Goal: Task Accomplishment & Management: Manage account settings

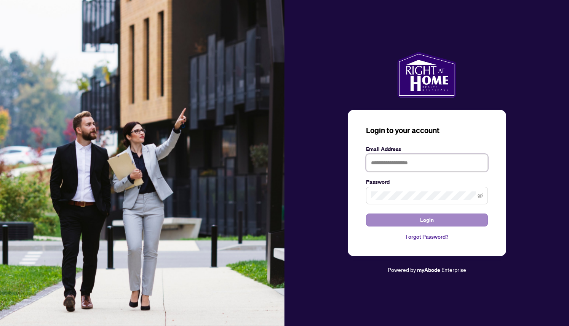
type input "**********"
click at [381, 219] on button "Login" at bounding box center [427, 219] width 122 height 13
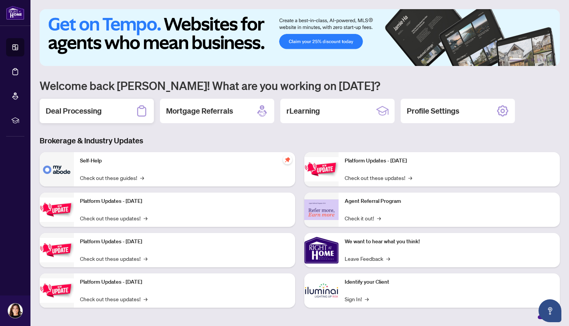
click at [76, 111] on h2 "Deal Processing" at bounding box center [74, 111] width 56 height 11
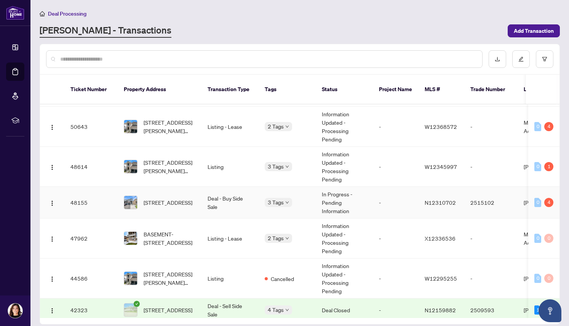
scroll to position [102, 0]
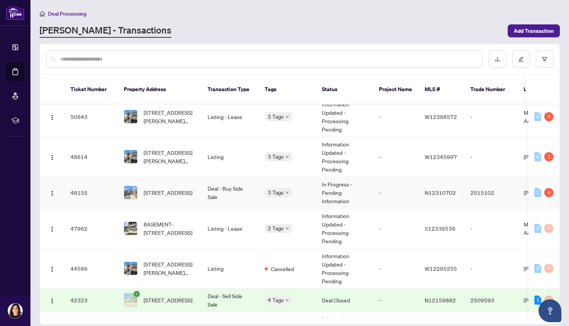
click at [158, 188] on span "[STREET_ADDRESS]" at bounding box center [168, 192] width 49 height 8
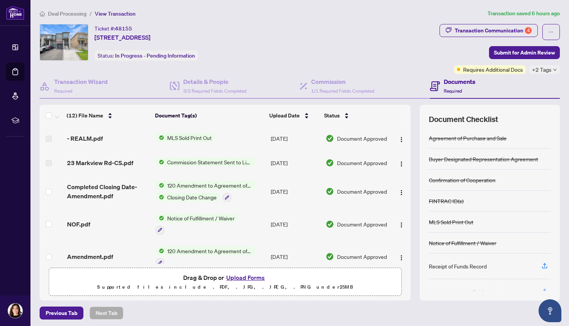
click at [245, 278] on button "Upload Forms" at bounding box center [245, 277] width 43 height 10
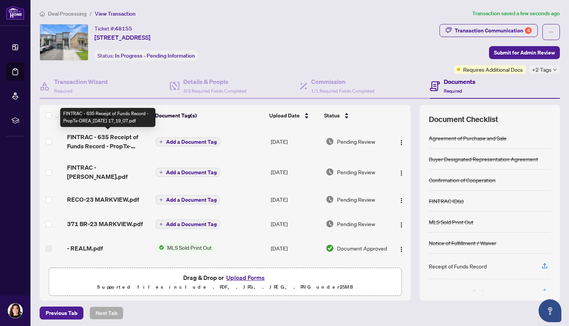
click at [83, 139] on span "FINTRAC - 635 Receipt of Funds Record - PropTx-OREA_[DATE] 17_19_07.pdf" at bounding box center [108, 141] width 83 height 18
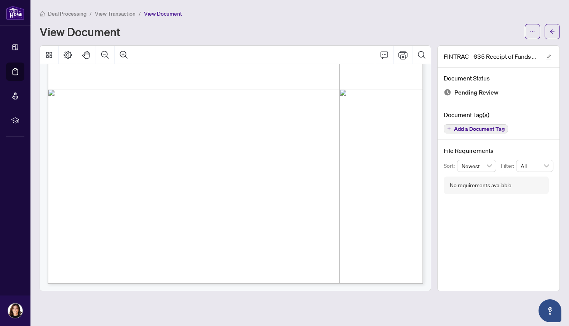
scroll to position [1769, 0]
click at [552, 31] on icon "arrow-left" at bounding box center [552, 31] width 5 height 4
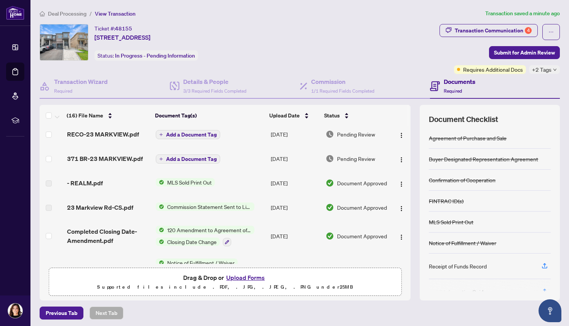
scroll to position [58, 0]
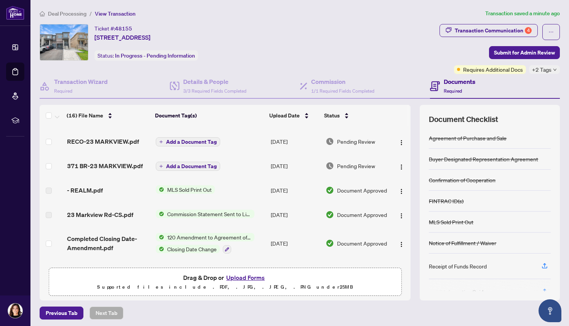
click at [207, 210] on span "Commission Statement Sent to Listing Brokerage" at bounding box center [209, 214] width 90 height 8
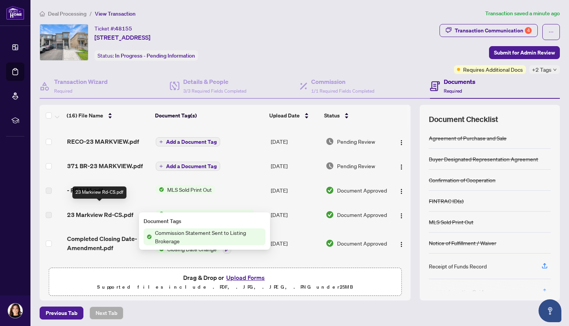
click at [124, 210] on span "23 Markview Rd-CS.pdf" at bounding box center [100, 214] width 66 height 9
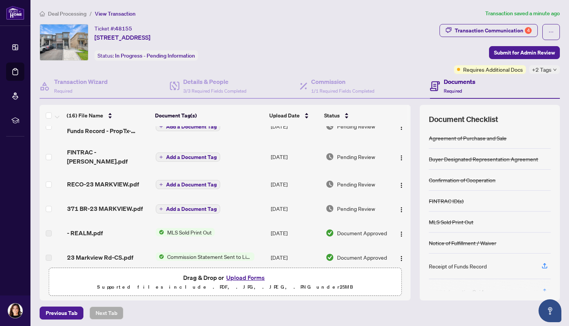
scroll to position [0, 0]
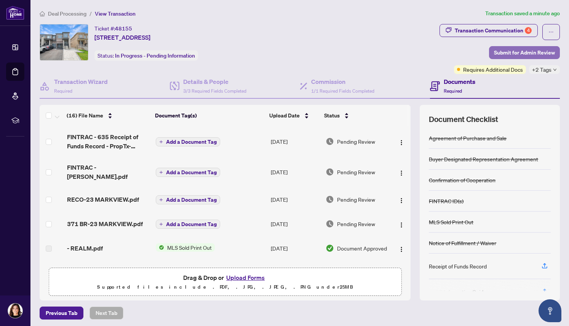
click at [525, 53] on span "Submit for Admin Review" at bounding box center [524, 52] width 61 height 12
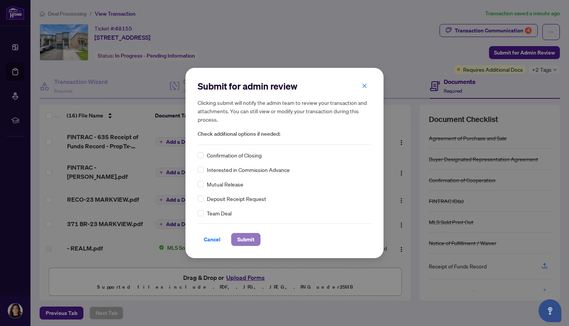
click at [240, 240] on span "Submit" at bounding box center [245, 239] width 17 height 12
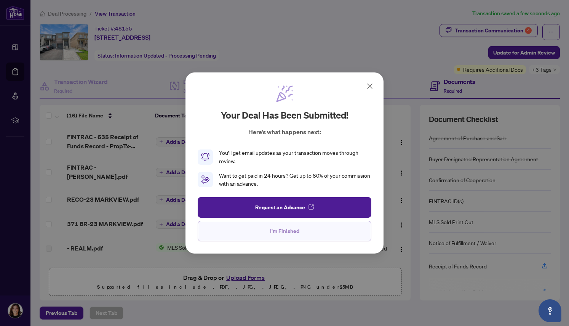
click at [283, 234] on span "I'm Finished" at bounding box center [284, 231] width 29 height 12
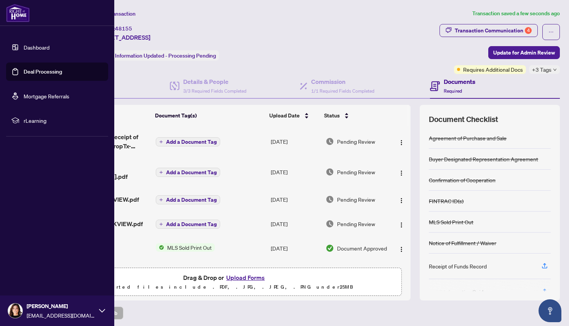
click at [27, 46] on link "Dashboard" at bounding box center [37, 47] width 26 height 7
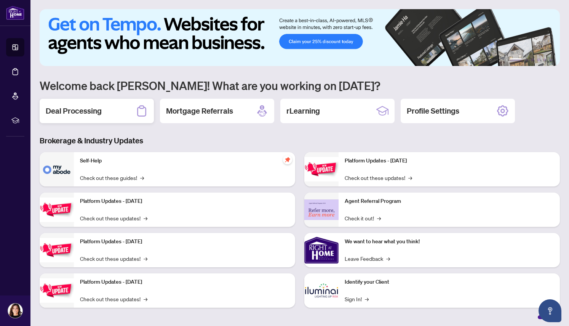
click at [118, 110] on div "Deal Processing" at bounding box center [97, 111] width 114 height 24
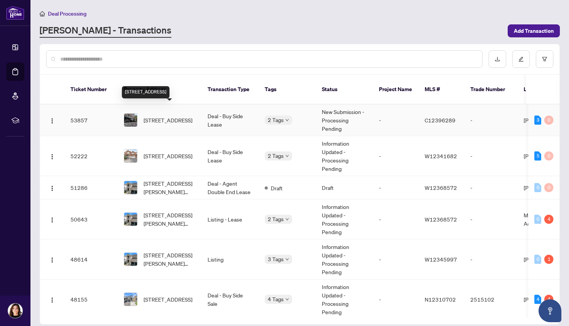
click at [174, 116] on span "[STREET_ADDRESS]" at bounding box center [168, 120] width 49 height 8
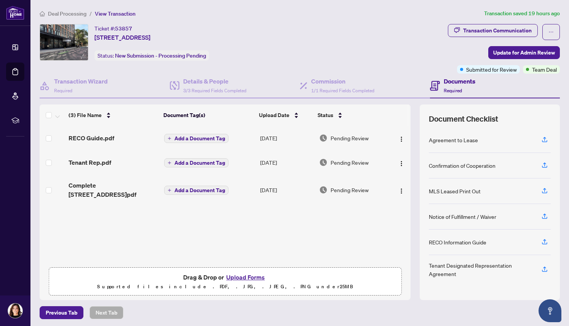
click at [241, 276] on button "Upload Forms" at bounding box center [245, 277] width 43 height 10
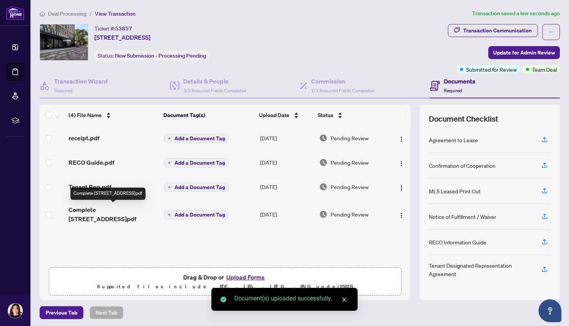
click at [81, 211] on span "Complete [STREET_ADDRESS]pdf" at bounding box center [113, 214] width 89 height 18
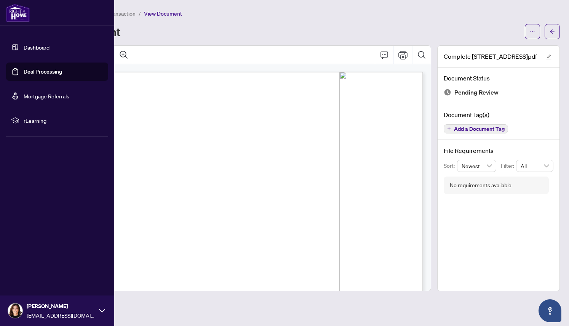
click at [41, 45] on link "Dashboard" at bounding box center [37, 47] width 26 height 7
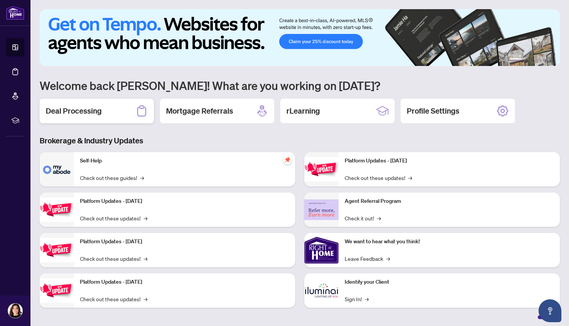
click at [93, 110] on h2 "Deal Processing" at bounding box center [74, 111] width 56 height 11
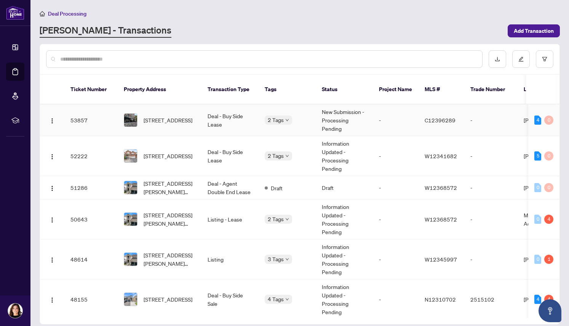
click at [168, 116] on span "[STREET_ADDRESS]" at bounding box center [168, 120] width 49 height 8
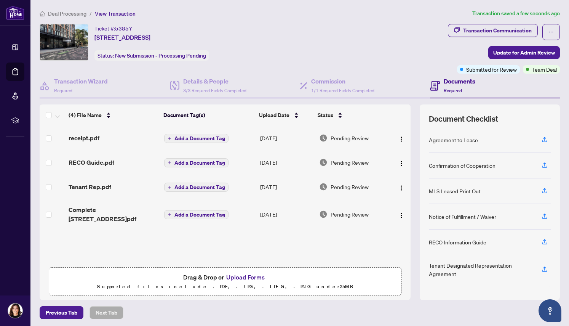
click at [91, 138] on span "receipt.pdf" at bounding box center [84, 137] width 31 height 9
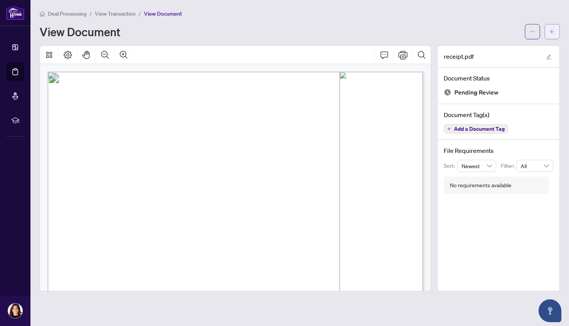
click at [550, 31] on icon "arrow-left" at bounding box center [552, 31] width 5 height 4
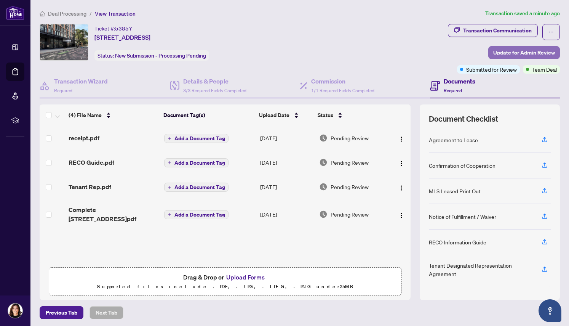
click at [517, 53] on span "Update for Admin Review" at bounding box center [524, 52] width 62 height 12
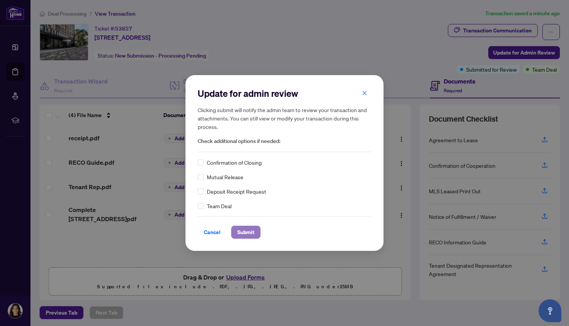
click at [243, 229] on span "Submit" at bounding box center [245, 232] width 17 height 12
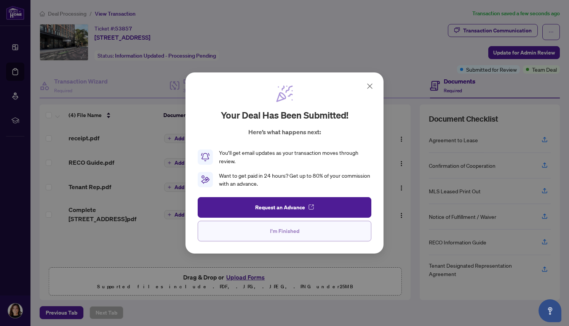
click at [301, 230] on button "I'm Finished" at bounding box center [285, 231] width 174 height 21
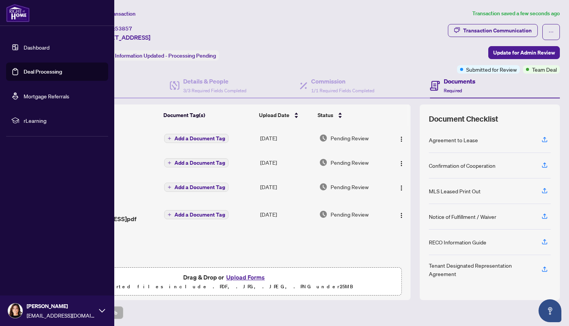
click at [29, 46] on link "Dashboard" at bounding box center [37, 47] width 26 height 7
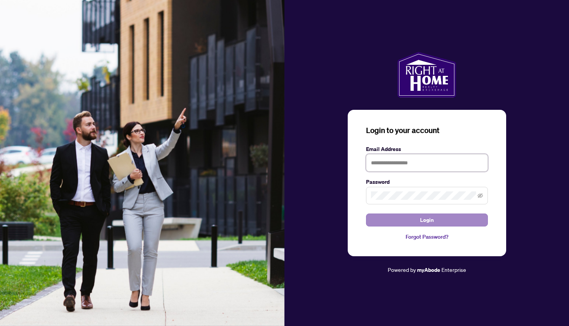
type input "**********"
click at [383, 223] on button "Login" at bounding box center [427, 219] width 122 height 13
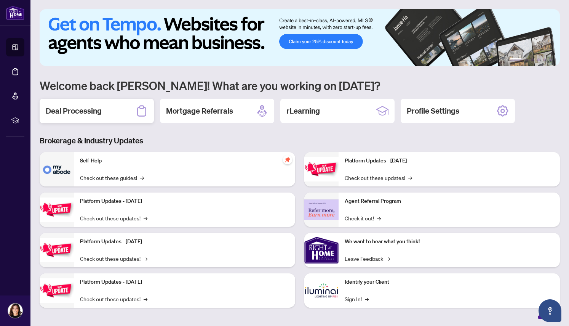
click at [86, 112] on h2 "Deal Processing" at bounding box center [74, 111] width 56 height 11
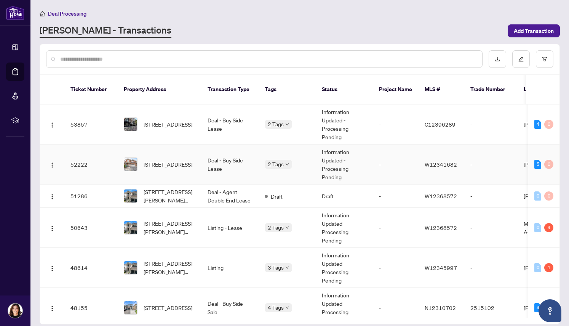
click at [135, 158] on img at bounding box center [130, 164] width 13 height 13
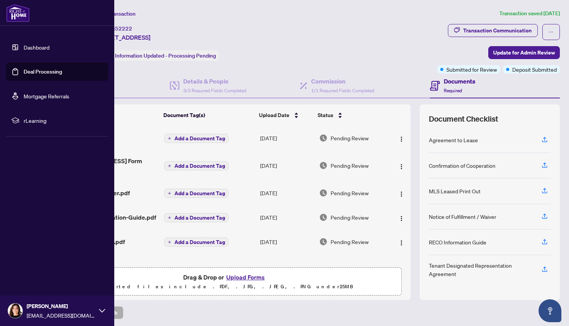
click at [30, 46] on link "Dashboard" at bounding box center [37, 47] width 26 height 7
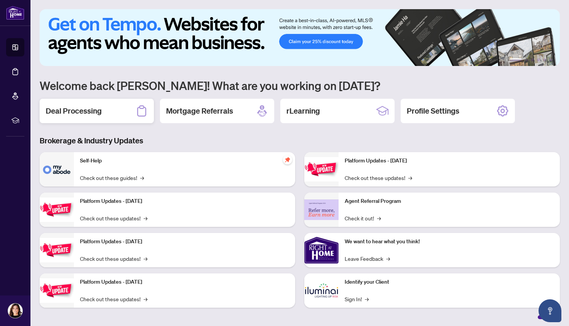
click at [118, 112] on div "Deal Processing" at bounding box center [97, 111] width 114 height 24
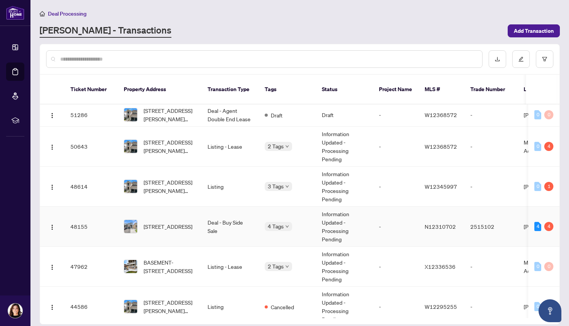
scroll to position [84, 0]
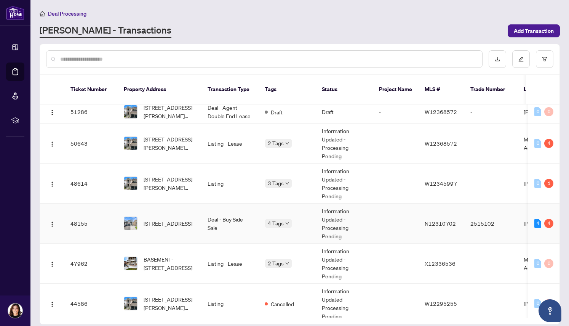
click at [163, 219] on span "[STREET_ADDRESS]" at bounding box center [168, 223] width 49 height 8
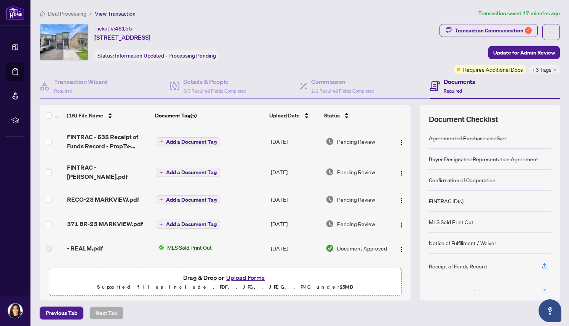
click at [453, 84] on h4 "Documents" at bounding box center [460, 81] width 32 height 9
click at [456, 85] on h4 "Documents" at bounding box center [460, 81] width 32 height 9
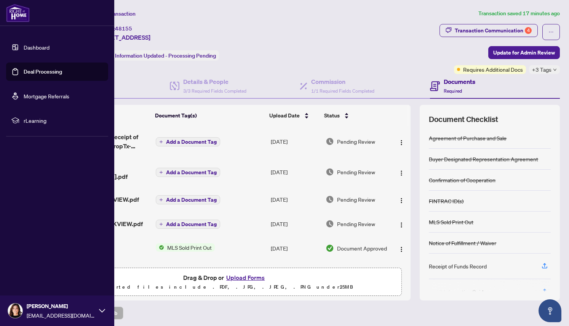
click at [32, 48] on link "Dashboard" at bounding box center [37, 47] width 26 height 7
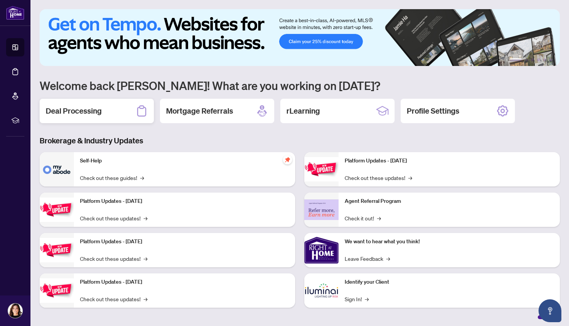
click at [98, 109] on h2 "Deal Processing" at bounding box center [74, 111] width 56 height 11
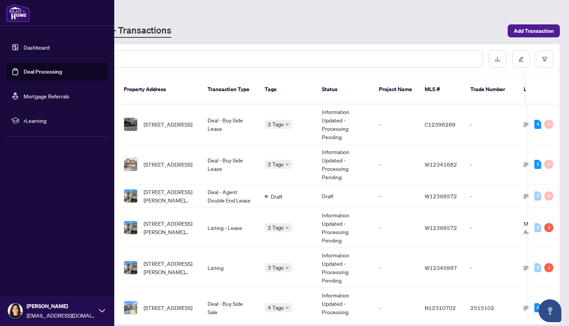
click at [24, 71] on link "Deal Processing" at bounding box center [43, 71] width 38 height 7
click at [24, 70] on link "Deal Processing" at bounding box center [43, 71] width 38 height 7
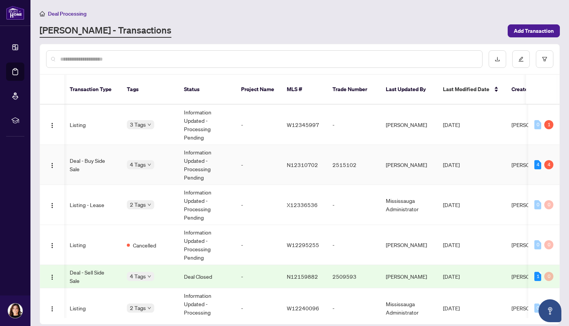
scroll to position [0, 161]
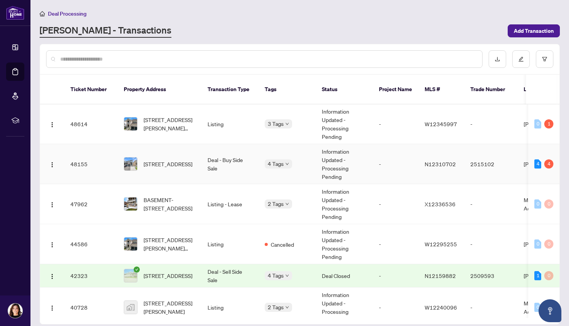
click at [80, 156] on td "48155" at bounding box center [90, 164] width 53 height 40
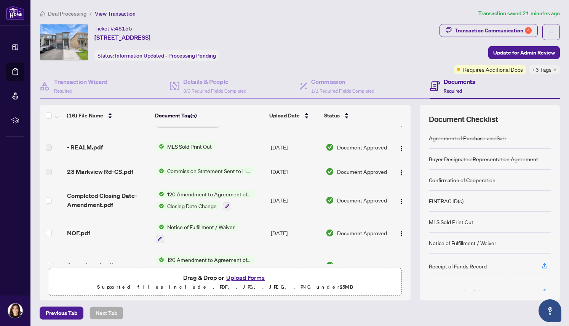
click at [212, 166] on span "Commission Statement Sent to Listing Brokerage" at bounding box center [209, 170] width 90 height 8
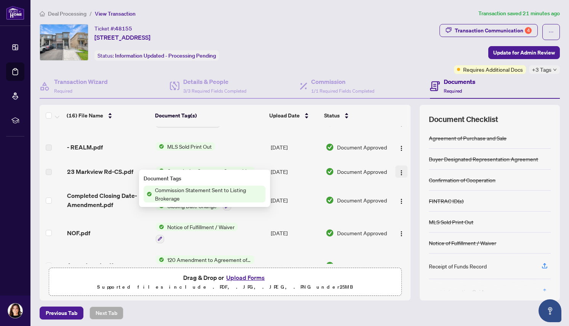
click at [398, 170] on img "button" at bounding box center [401, 173] width 6 height 6
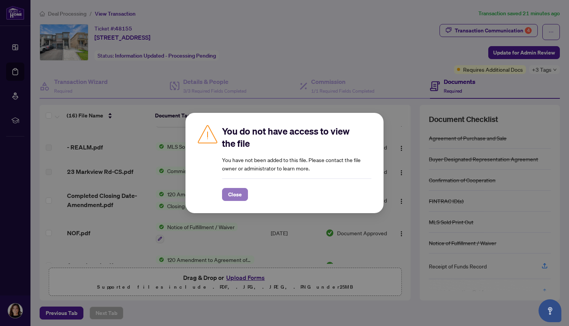
click at [237, 197] on span "Close" at bounding box center [235, 194] width 14 height 12
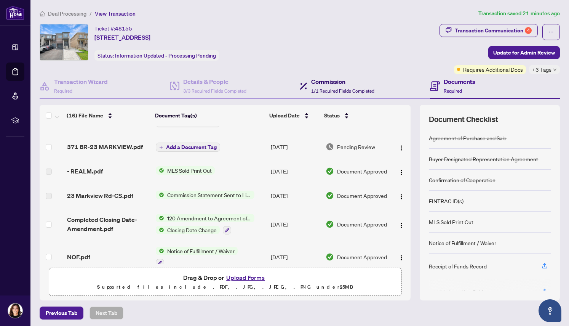
click at [327, 86] on div "Commission 1/1 Required Fields Completed" at bounding box center [342, 86] width 63 height 18
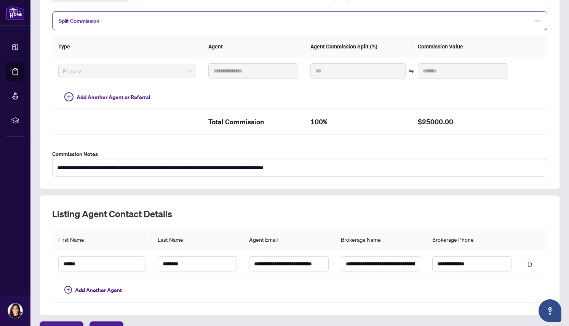
scroll to position [159, 0]
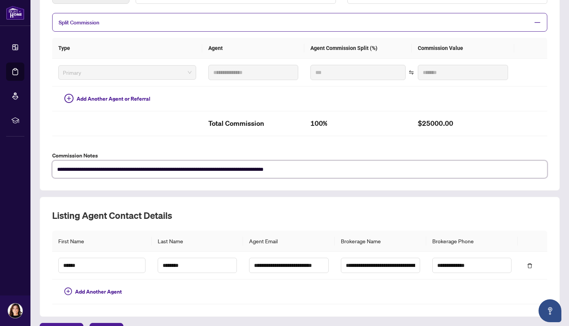
drag, startPoint x: 382, startPoint y: 168, endPoint x: 135, endPoint y: 177, distance: 247.0
click at [135, 177] on div "**********" at bounding box center [300, 68] width 520 height 245
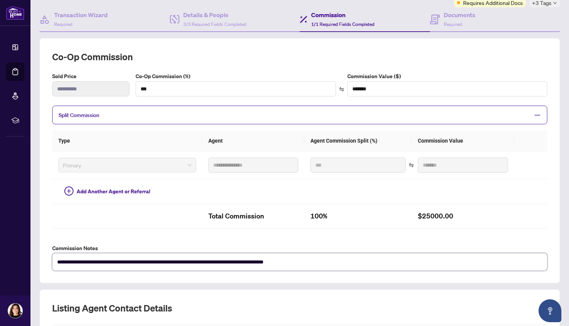
scroll to position [67, 0]
click at [142, 190] on span "Add Another Agent or Referral" at bounding box center [114, 191] width 74 height 8
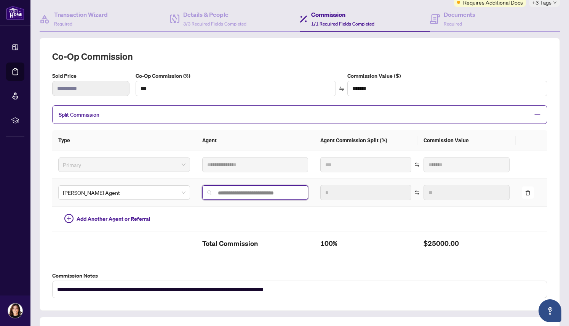
click at [213, 191] on input "search" at bounding box center [258, 193] width 90 height 6
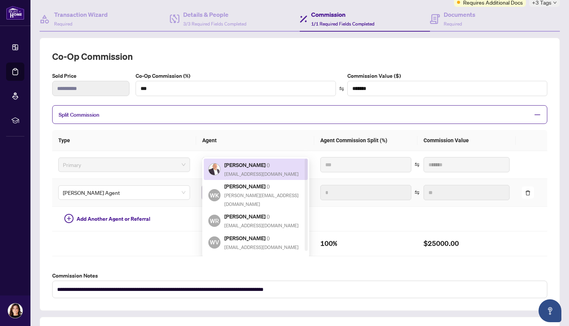
click at [237, 167] on h5 "Walter Caceres ( )" at bounding box center [261, 164] width 74 height 9
type input "**********"
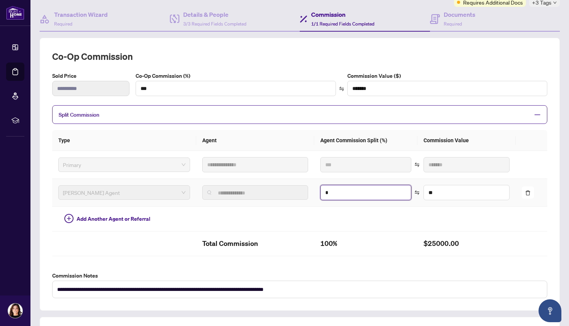
drag, startPoint x: 329, startPoint y: 192, endPoint x: 315, endPoint y: 192, distance: 14.5
click at [315, 192] on td "*" at bounding box center [365, 193] width 103 height 28
type input "**"
type input "*******"
type input "*"
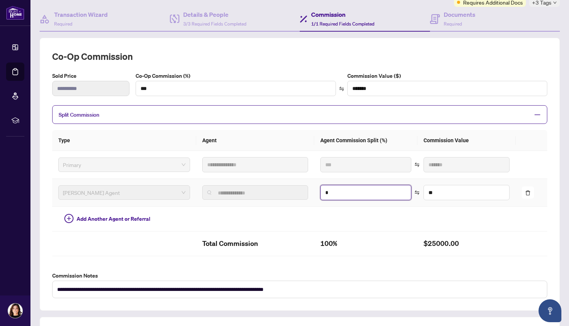
type input "******"
type input "**"
type input "*******"
type input "**"
type input "*******"
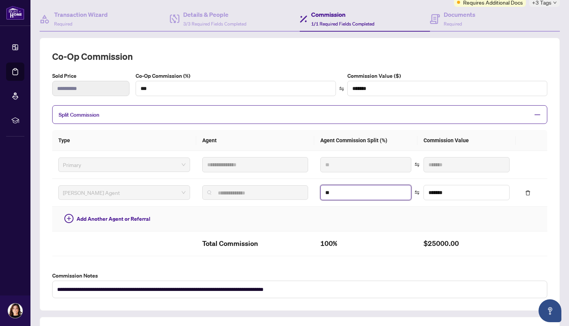
type input "**"
click at [345, 206] on td at bounding box center [365, 218] width 103 height 25
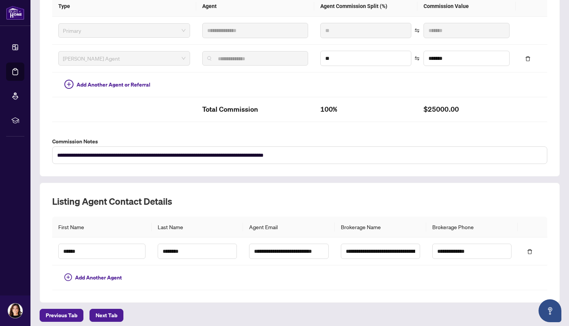
scroll to position [205, 0]
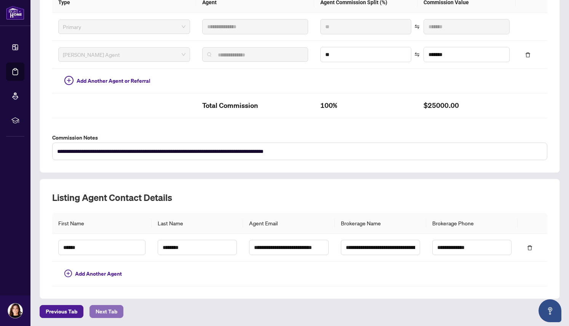
click at [112, 308] on span "Next Tab" at bounding box center [107, 311] width 22 height 12
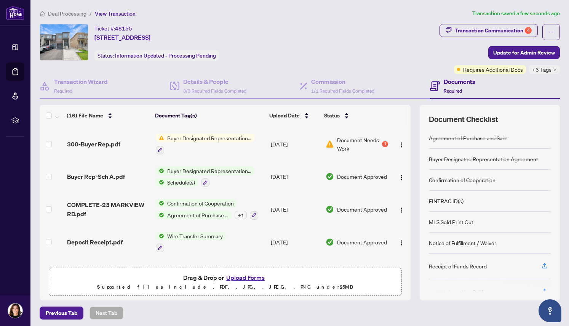
scroll to position [341, 0]
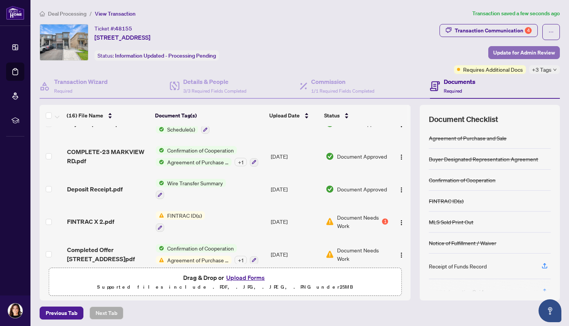
click at [527, 51] on span "Update for Admin Review" at bounding box center [524, 52] width 62 height 12
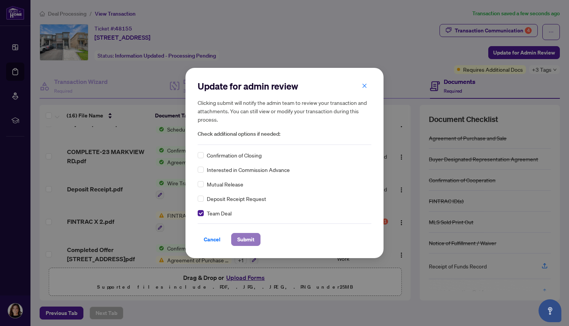
click at [246, 237] on span "Submit" at bounding box center [245, 239] width 17 height 12
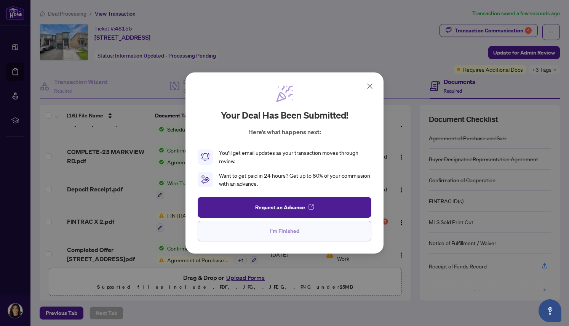
click at [312, 230] on button "I'm Finished" at bounding box center [285, 231] width 174 height 21
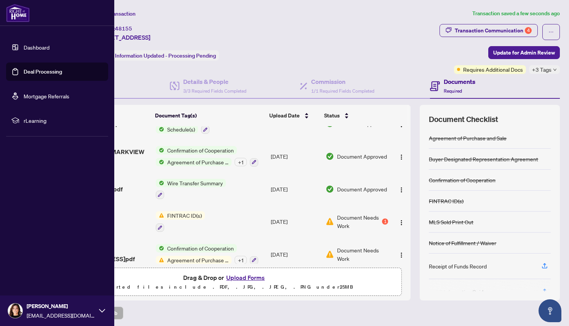
click at [32, 47] on link "Dashboard" at bounding box center [37, 47] width 26 height 7
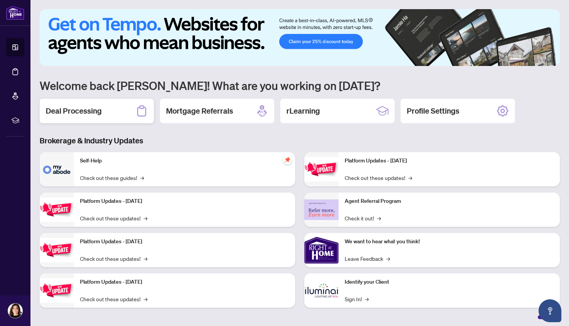
click at [89, 113] on h2 "Deal Processing" at bounding box center [74, 111] width 56 height 11
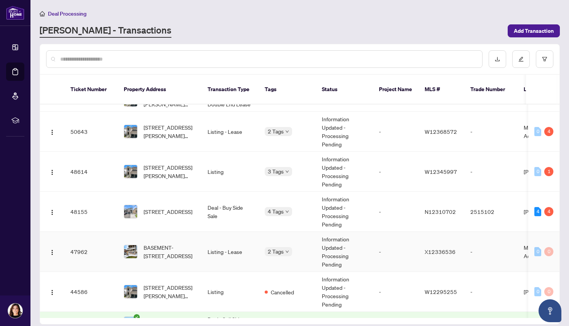
scroll to position [94, 0]
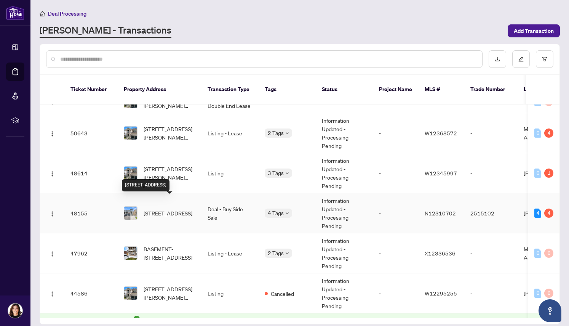
click at [158, 209] on span "[STREET_ADDRESS]" at bounding box center [168, 213] width 49 height 8
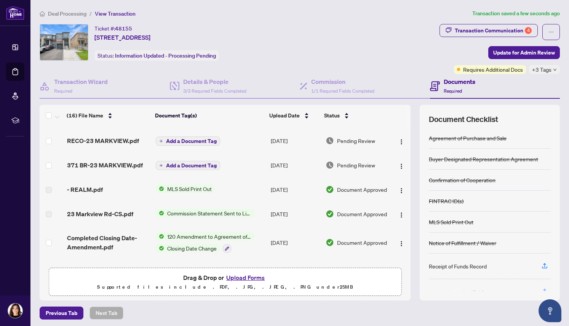
scroll to position [59, 0]
click at [187, 184] on span "MLS Sold Print Out" at bounding box center [189, 188] width 51 height 8
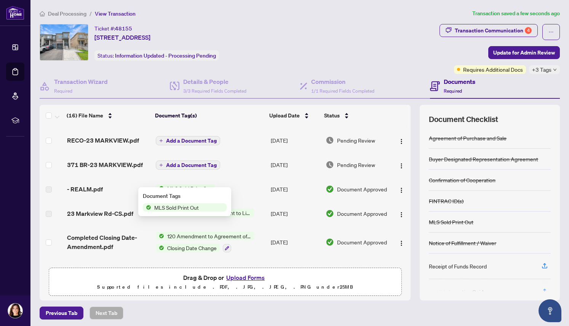
click at [187, 184] on span "MLS Sold Print Out" at bounding box center [189, 188] width 51 height 8
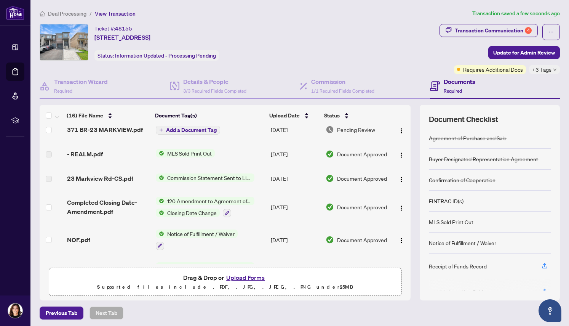
scroll to position [102, 0]
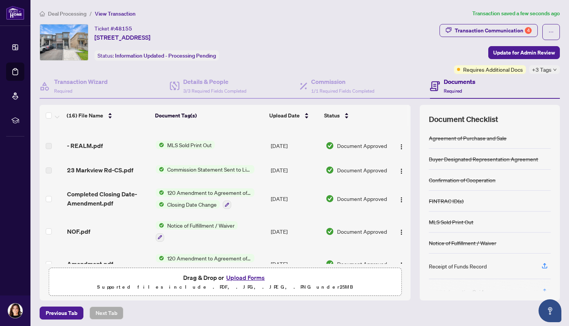
click at [190, 200] on span "Closing Date Change" at bounding box center [192, 204] width 56 height 8
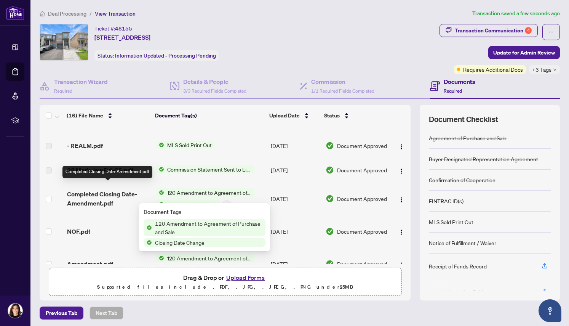
click at [102, 197] on span "Completed Closing Date-Amendment.pdf" at bounding box center [108, 198] width 83 height 18
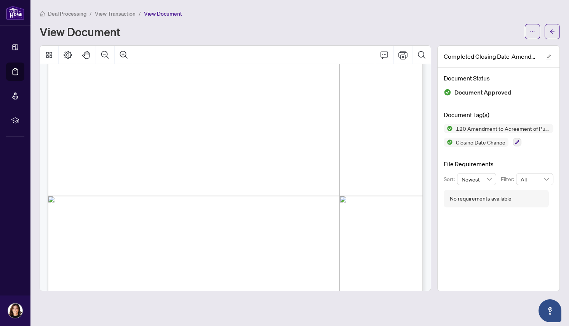
scroll to position [181, 0]
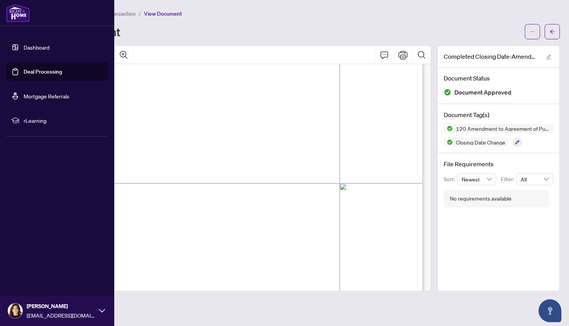
click at [34, 45] on link "Dashboard" at bounding box center [37, 47] width 26 height 7
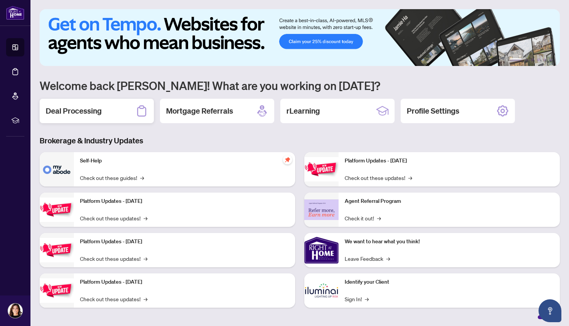
click at [69, 112] on h2 "Deal Processing" at bounding box center [74, 111] width 56 height 11
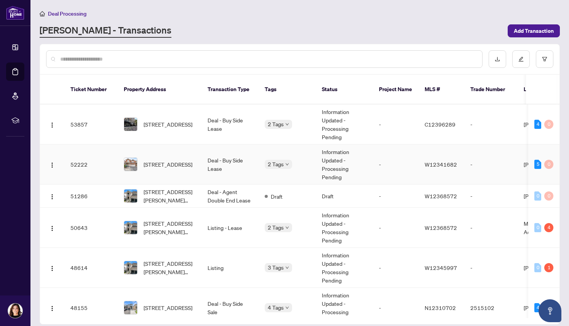
click at [119, 159] on td "[STREET_ADDRESS]" at bounding box center [160, 164] width 84 height 40
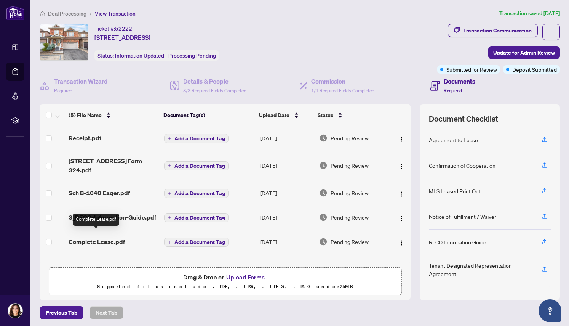
click at [103, 237] on span "Complete Lease.pdf" at bounding box center [97, 241] width 56 height 9
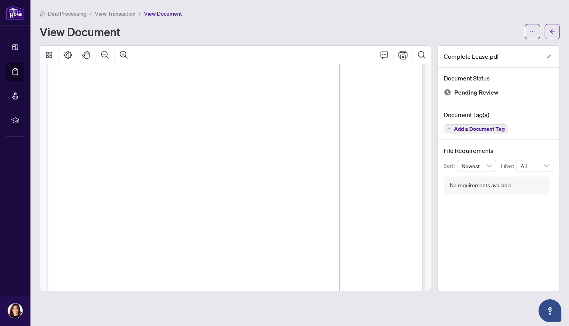
scroll to position [64, 0]
click at [552, 32] on icon "arrow-left" at bounding box center [552, 31] width 5 height 5
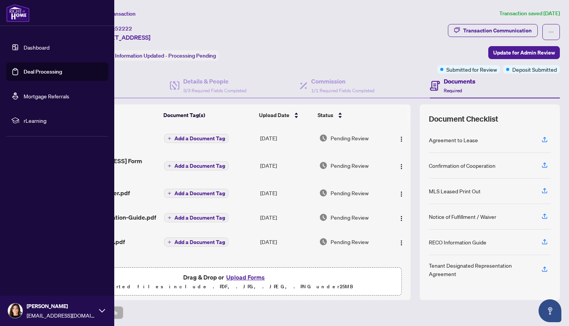
click at [36, 47] on link "Dashboard" at bounding box center [37, 47] width 26 height 7
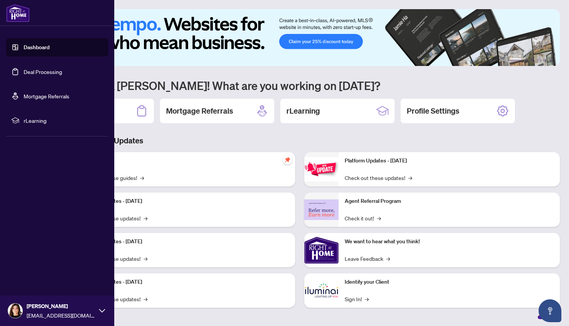
click at [49, 44] on link "Dashboard" at bounding box center [37, 47] width 26 height 7
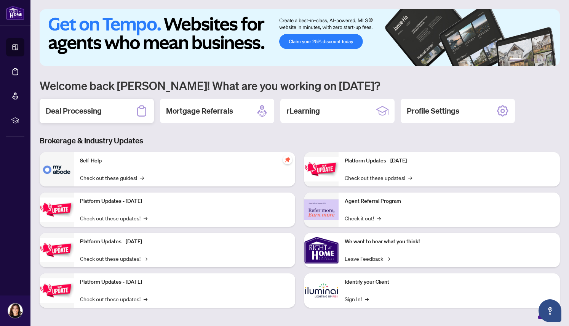
click at [94, 110] on h2 "Deal Processing" at bounding box center [74, 111] width 56 height 11
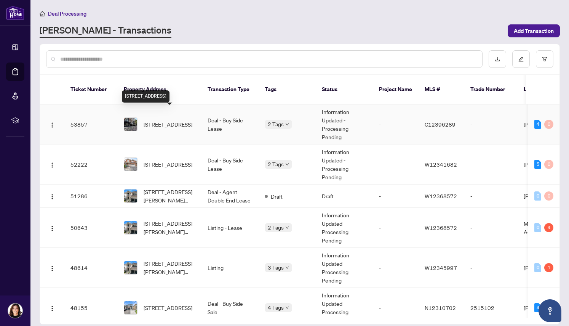
click at [164, 120] on span "[STREET_ADDRESS]" at bounding box center [168, 124] width 49 height 8
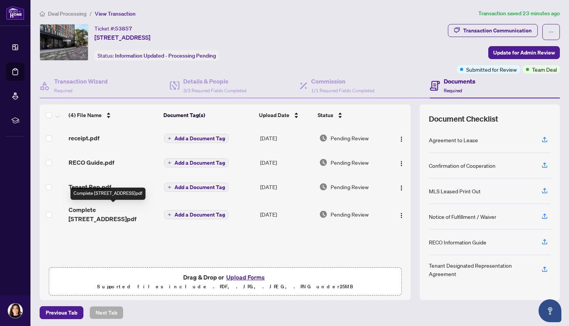
click at [86, 209] on span "Complete [STREET_ADDRESS]pdf" at bounding box center [113, 214] width 89 height 18
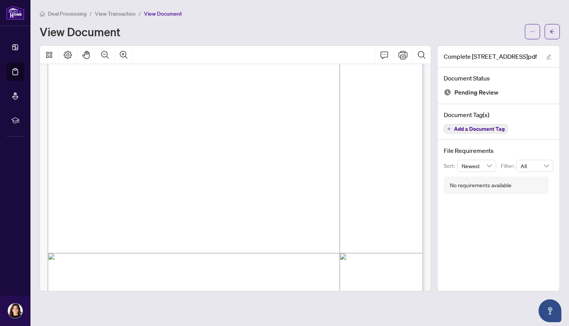
scroll to position [1108, 0]
